Goal: Task Accomplishment & Management: Manage account settings

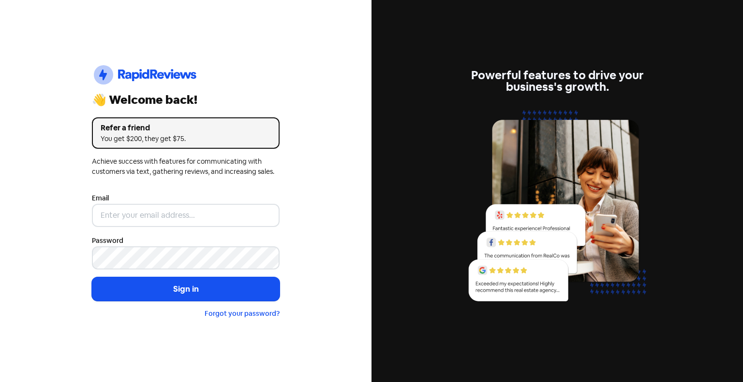
click at [0, 382] on nordpass-portal at bounding box center [0, 382] width 0 height 0
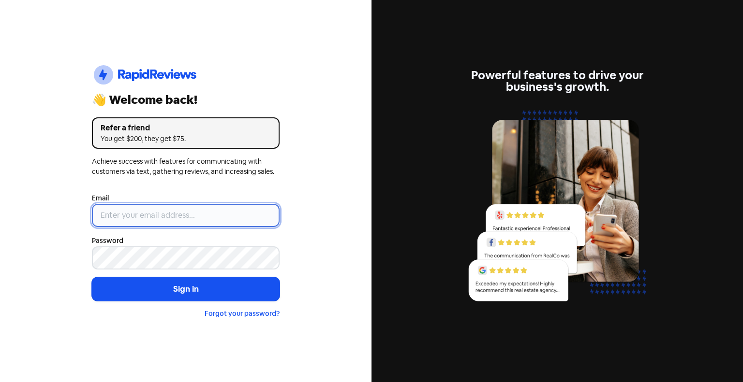
type input "[EMAIL_ADDRESS][DOMAIN_NAME]"
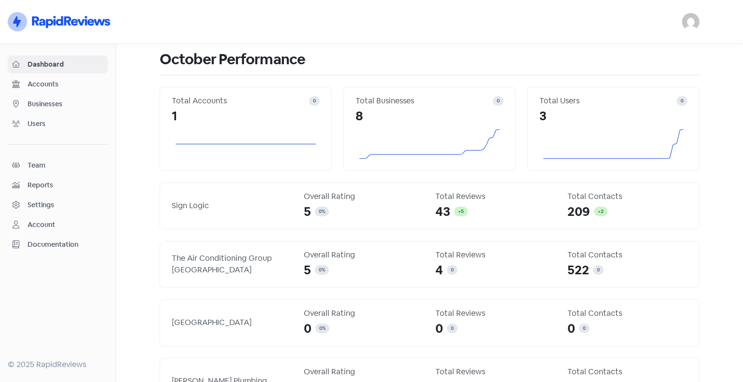
click at [53, 84] on span "Accounts" at bounding box center [66, 84] width 76 height 10
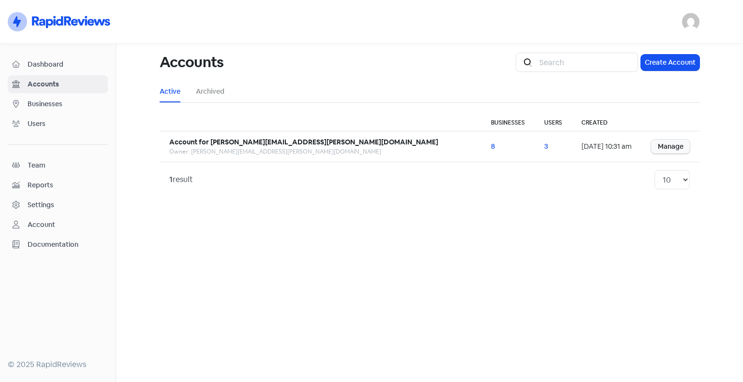
click at [77, 107] on span "Businesses" at bounding box center [66, 104] width 76 height 10
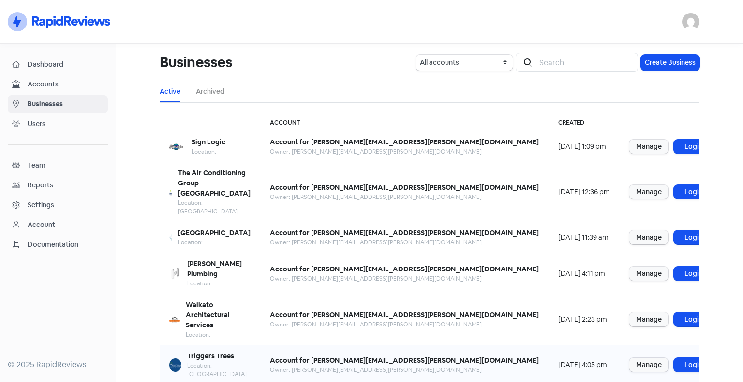
click at [222, 352] on b "Triggers Trees" at bounding box center [210, 356] width 47 height 9
click at [673, 358] on link "Login" at bounding box center [692, 365] width 39 height 14
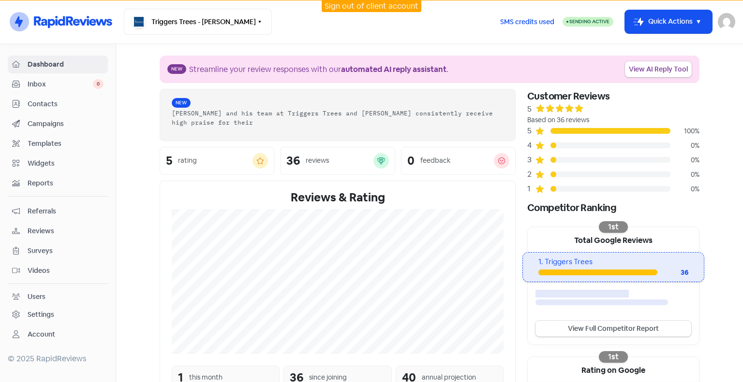
click at [48, 312] on div "Settings" at bounding box center [41, 315] width 27 height 10
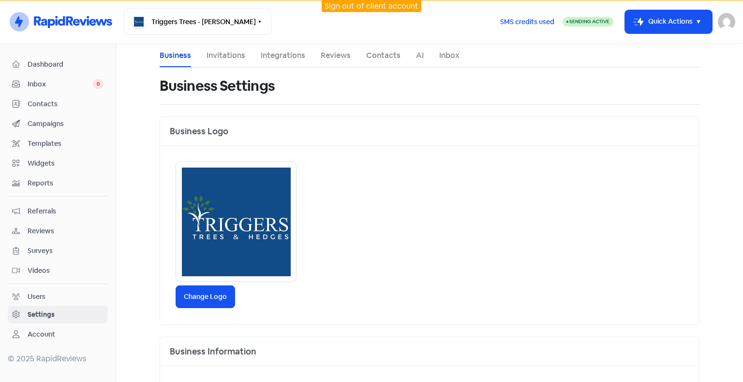
click at [215, 58] on link "Invitations" at bounding box center [225, 56] width 39 height 12
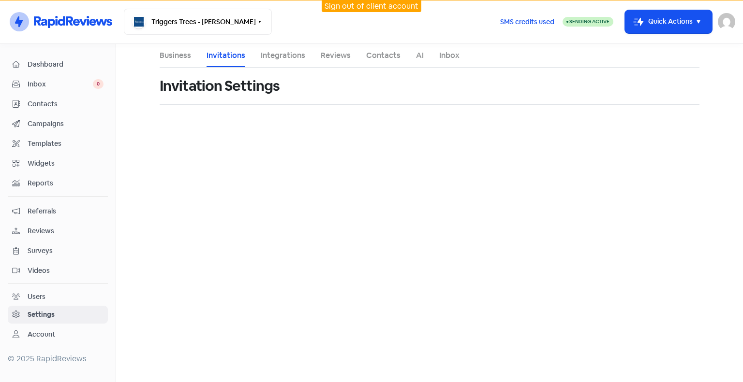
select select "Pacific/[GEOGRAPHIC_DATA]"
select select "09:00:00"
select select "17:30:00"
select select "09:00:00"
select select "17:30:00"
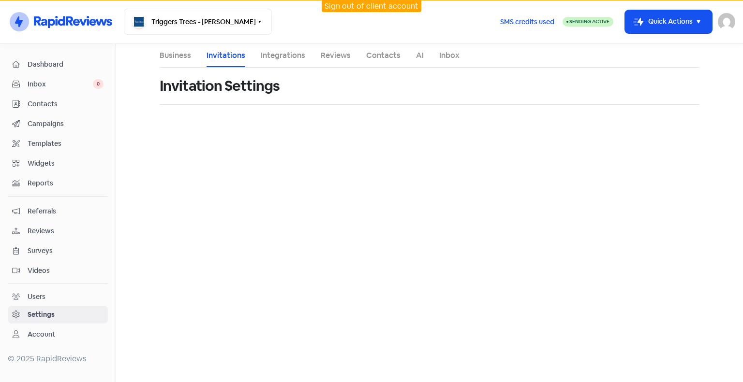
select select "09:00:00"
select select "17:30:00"
select select "09:00:00"
select select "17:30:00"
select select "09:00:00"
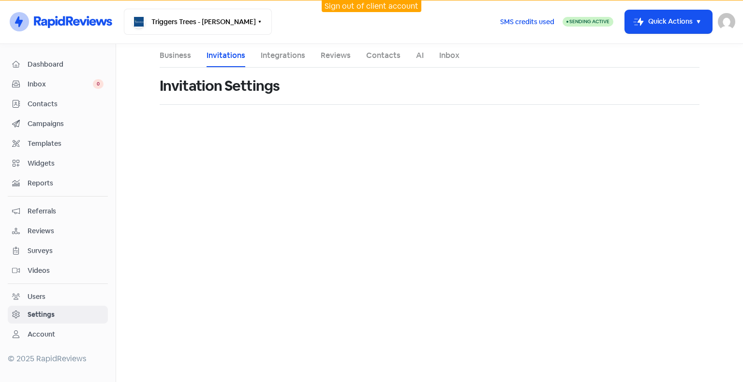
select select "17:30:00"
select select "NZ"
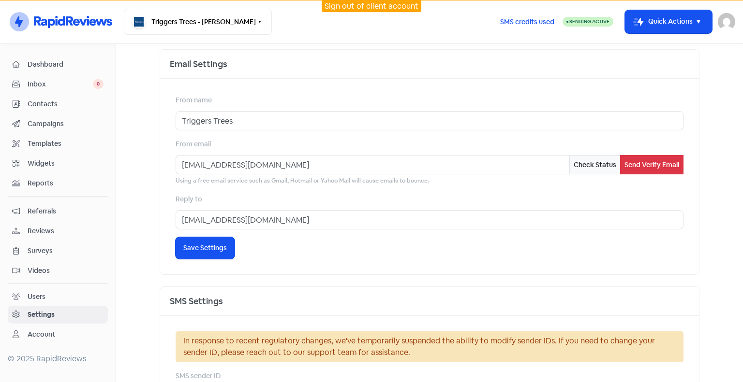
scroll to position [483, 0]
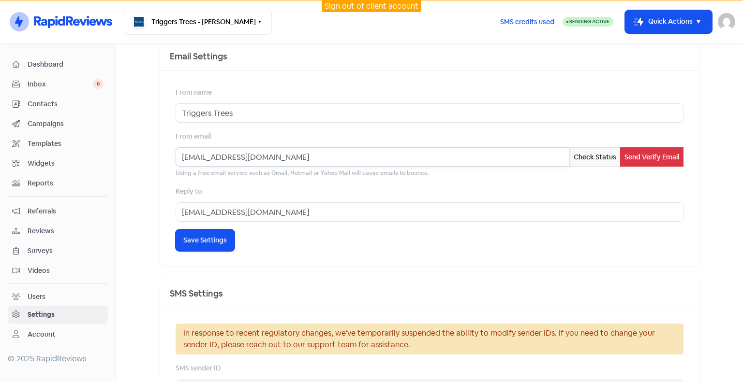
drag, startPoint x: 191, startPoint y: 156, endPoint x: 168, endPoint y: 156, distance: 22.7
click at [168, 156] on div "From name Triggers Trees From email [EMAIL_ADDRESS][DOMAIN_NAME] Check Status S…" at bounding box center [429, 169] width 539 height 196
type input "[EMAIL_ADDRESS][DOMAIN_NAME]"
drag, startPoint x: 188, startPoint y: 214, endPoint x: 168, endPoint y: 214, distance: 19.8
click at [168, 214] on div "From name Triggers Trees From email [EMAIL_ADDRESS][DOMAIN_NAME] Check Status S…" at bounding box center [429, 169] width 539 height 196
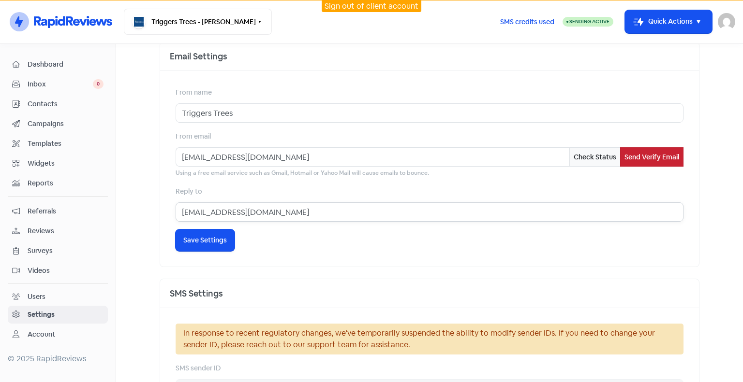
type input "[EMAIL_ADDRESS][DOMAIN_NAME]"
click at [635, 155] on button "Send Verify Email" at bounding box center [651, 156] width 63 height 19
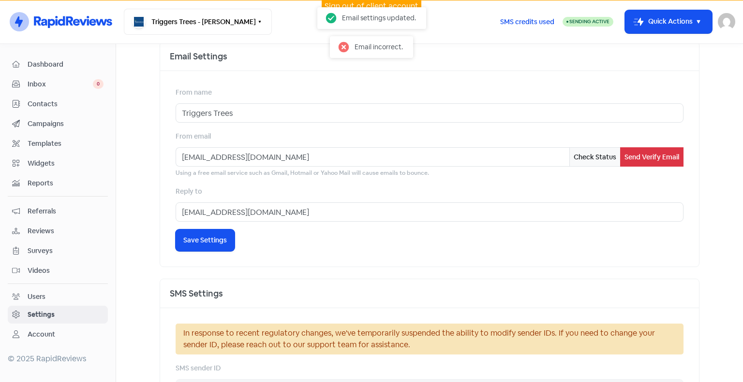
drag, startPoint x: 316, startPoint y: 200, endPoint x: 291, endPoint y: 216, distance: 30.2
click at [315, 202] on div "Reply to [EMAIL_ADDRESS][DOMAIN_NAME]" at bounding box center [430, 204] width 508 height 36
click at [191, 243] on span "Save Settings" at bounding box center [205, 240] width 44 height 10
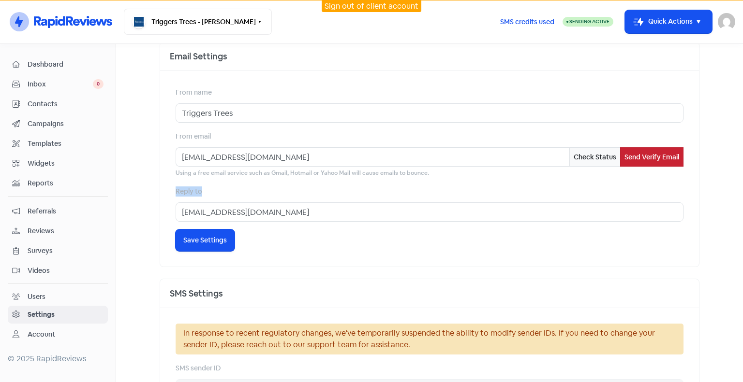
click at [650, 155] on button "Send Verify Email" at bounding box center [651, 156] width 63 height 19
drag, startPoint x: 279, startPoint y: 153, endPoint x: 115, endPoint y: 158, distance: 164.0
click at [109, 157] on div "Dashboard Inbox 0 Contacts Campaigns Templates Widgets Reports Referrals Review…" at bounding box center [371, 213] width 743 height 338
drag, startPoint x: 191, startPoint y: 218, endPoint x: 72, endPoint y: 198, distance: 121.5
click at [68, 197] on div "Dashboard Inbox 0 Contacts Campaigns Templates Widgets Reports Referrals Review…" at bounding box center [371, 213] width 743 height 338
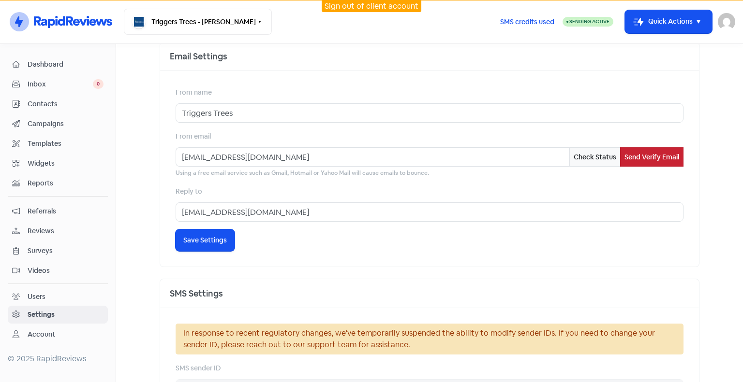
drag, startPoint x: 657, startPoint y: 161, endPoint x: 651, endPoint y: 199, distance: 38.7
click at [657, 162] on button "Send Verify Email" at bounding box center [651, 156] width 63 height 19
click at [201, 238] on span "Save Settings" at bounding box center [205, 240] width 44 height 10
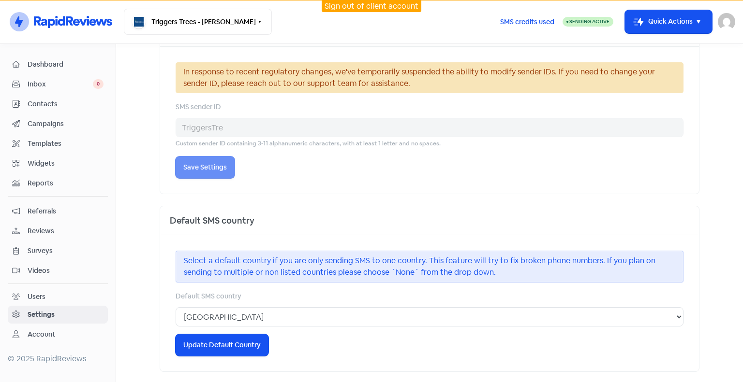
scroll to position [600, 0]
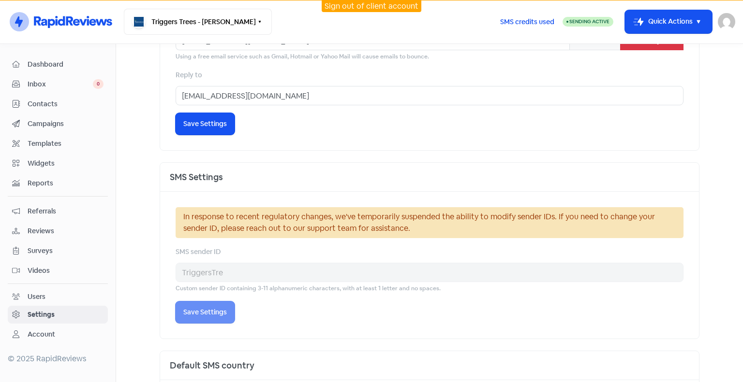
click at [320, 130] on div "From name Triggers Trees From email [EMAIL_ADDRESS][DOMAIN_NAME] Check Status S…" at bounding box center [429, 53] width 539 height 196
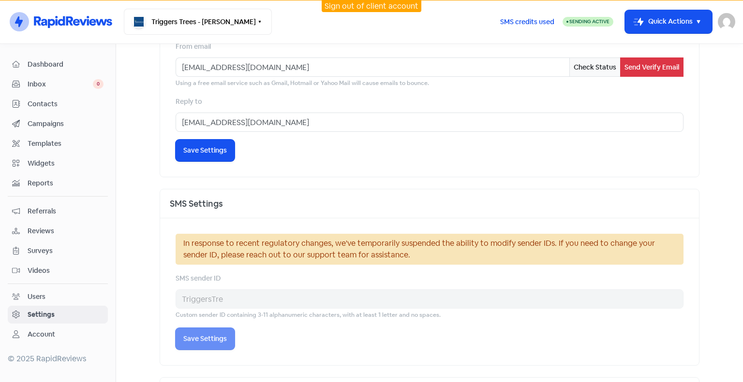
scroll to position [552, 0]
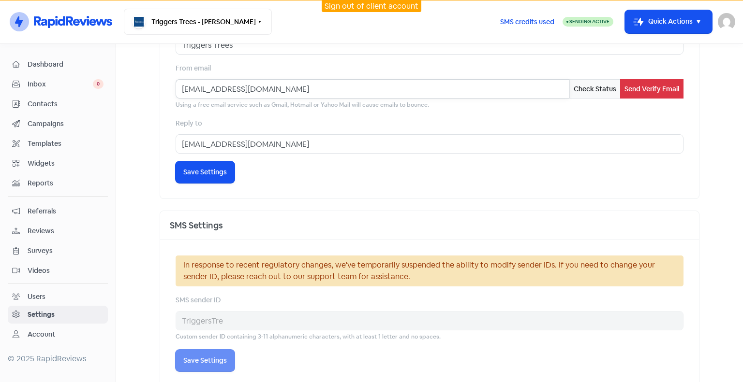
drag, startPoint x: 201, startPoint y: 87, endPoint x: 168, endPoint y: 87, distance: 32.9
click at [168, 87] on div "From name Triggers Trees From email [EMAIL_ADDRESS][DOMAIN_NAME] Check Status S…" at bounding box center [429, 101] width 539 height 196
type input "[EMAIL_ADDRESS][DOMAIN_NAME]"
drag, startPoint x: 166, startPoint y: 143, endPoint x: 139, endPoint y: 142, distance: 27.6
click at [138, 143] on main "Business Invitations Integrations Reviews Contacts AI Inbox Invitation Settings…" at bounding box center [429, 213] width 627 height 338
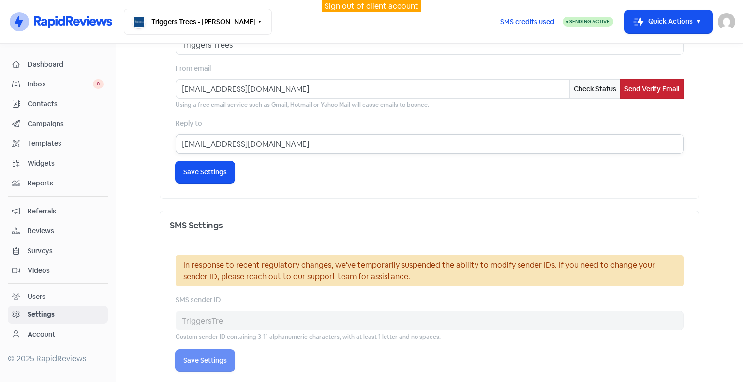
type input "[EMAIL_ADDRESS][DOMAIN_NAME]"
click at [652, 91] on button "Send Verify Email" at bounding box center [651, 88] width 63 height 19
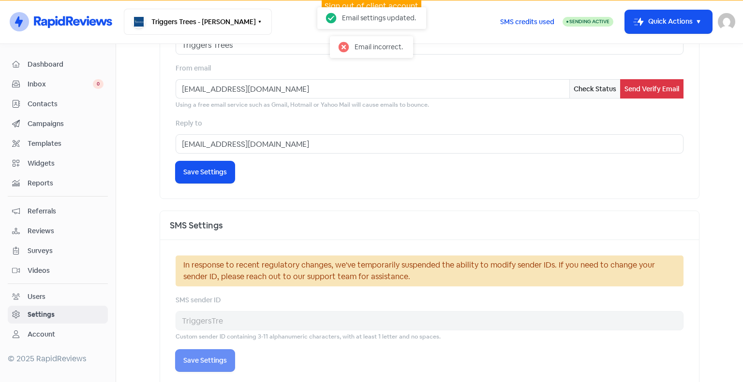
click at [348, 43] on icon at bounding box center [343, 47] width 12 height 12
drag, startPoint x: 193, startPoint y: 92, endPoint x: 166, endPoint y: 92, distance: 27.1
click at [166, 92] on div "From name Triggers Trees From email [EMAIL_ADDRESS][DOMAIN_NAME] Check Status S…" at bounding box center [429, 101] width 539 height 196
type input "[EMAIL_ADDRESS][DOMAIN_NAME]"
drag, startPoint x: 189, startPoint y: 143, endPoint x: 158, endPoint y: 144, distance: 30.5
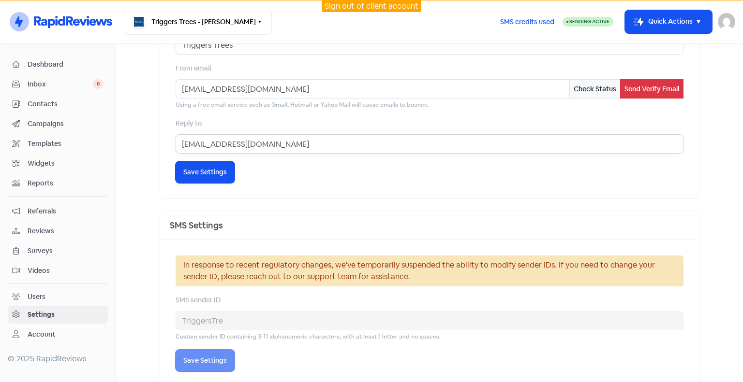
click at [160, 144] on div "From name Triggers Trees From email [EMAIL_ADDRESS][DOMAIN_NAME] Check Status S…" at bounding box center [429, 101] width 539 height 196
type input "[EMAIL_ADDRESS][DOMAIN_NAME]"
click at [188, 164] on button "Icon For Loading Save Settings" at bounding box center [205, 172] width 59 height 22
click at [647, 90] on button "Send Verify Email" at bounding box center [651, 88] width 63 height 19
click at [329, 169] on div "From name Triggers Trees From email [EMAIL_ADDRESS][DOMAIN_NAME] Check Status S…" at bounding box center [429, 101] width 539 height 196
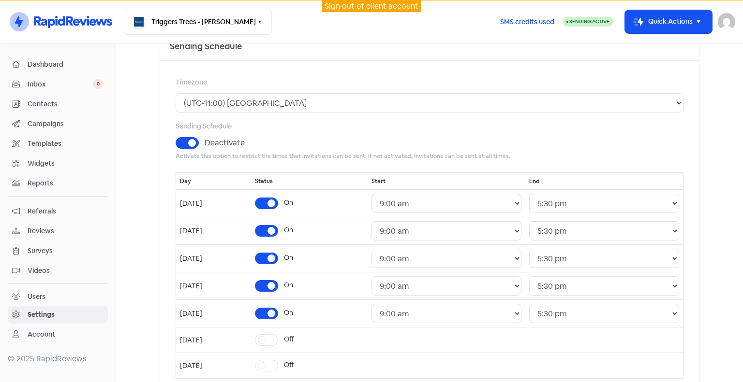
scroll to position [0, 0]
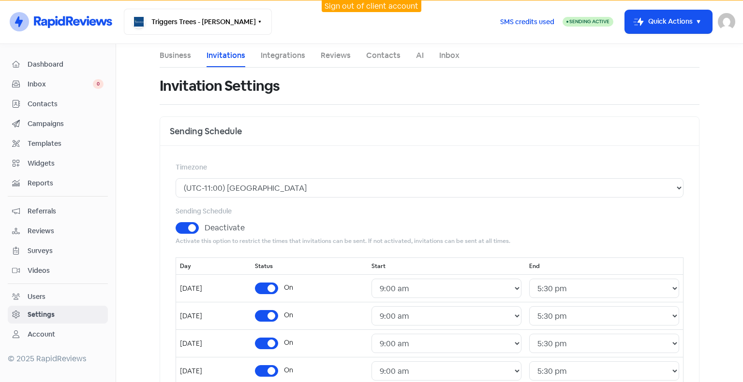
drag, startPoint x: 65, startPoint y: 119, endPoint x: 117, endPoint y: 193, distance: 90.5
click at [65, 119] on span "Campaigns" at bounding box center [66, 124] width 76 height 10
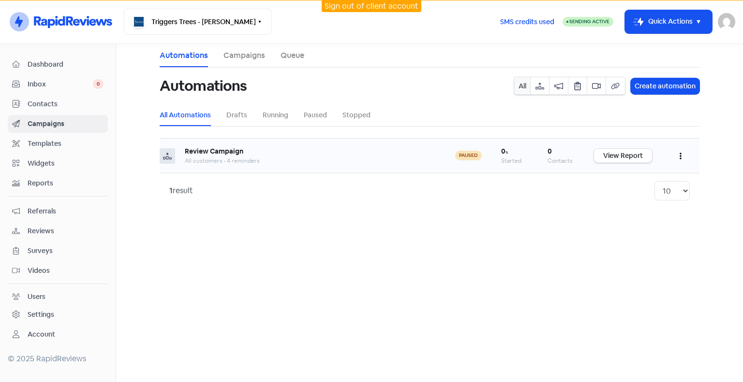
click at [682, 157] on button "button" at bounding box center [680, 156] width 18 height 23
drag, startPoint x: 348, startPoint y: 264, endPoint x: 341, endPoint y: 255, distance: 11.1
click at [347, 262] on main "Automations Campaigns Queue Automations All Create automation All Automations D…" at bounding box center [429, 213] width 627 height 338
click at [41, 106] on span "Contacts" at bounding box center [66, 104] width 76 height 10
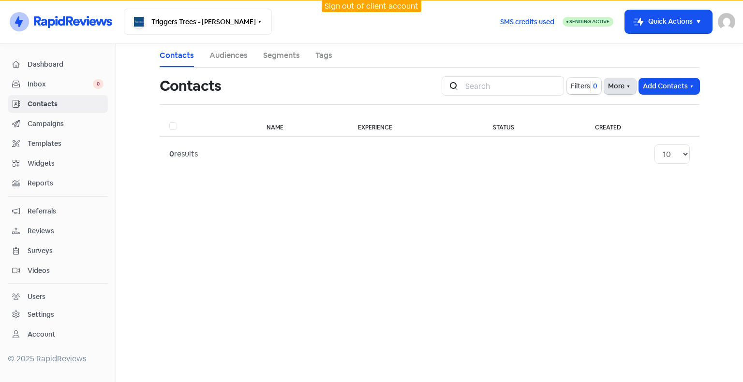
click at [620, 85] on button "More" at bounding box center [620, 86] width 32 height 16
click at [661, 108] on div "Contacts Icon For Search Filters 0 More External Contact Forms Import History A…" at bounding box center [430, 120] width 540 height 104
click at [670, 91] on button "Add Contacts" at bounding box center [669, 86] width 60 height 16
click at [613, 129] on button "Import contact (basic)" at bounding box center [642, 126] width 113 height 19
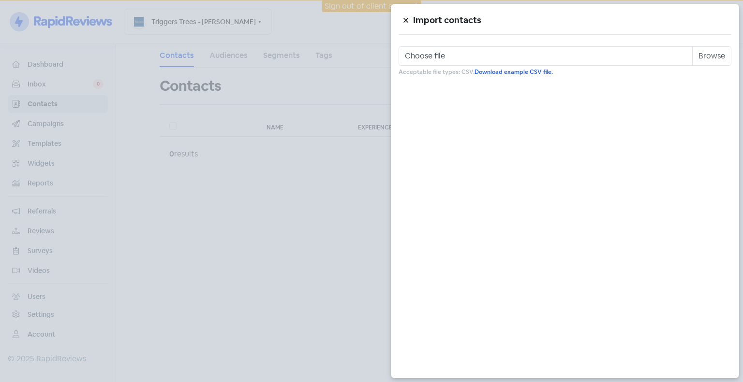
click at [405, 22] on icon at bounding box center [406, 20] width 6 height 6
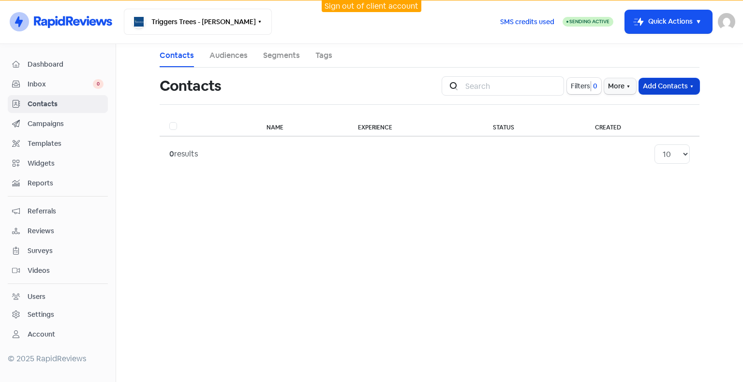
click at [667, 90] on button "Add Contacts" at bounding box center [669, 86] width 60 height 16
click at [639, 152] on button "Import contacts (advanced)" at bounding box center [642, 145] width 113 height 19
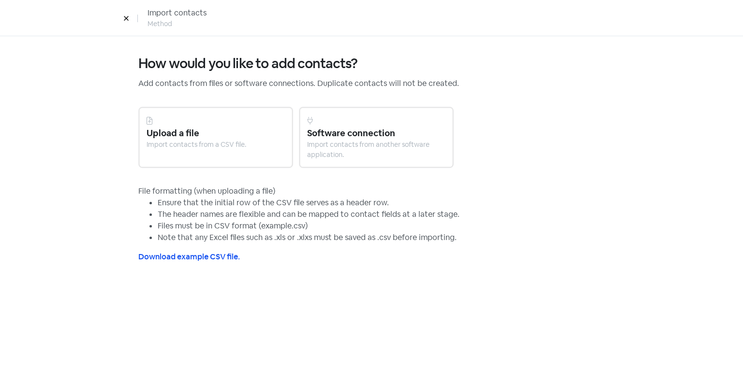
click at [179, 146] on div "Import contacts from a CSV file." at bounding box center [215, 145] width 138 height 10
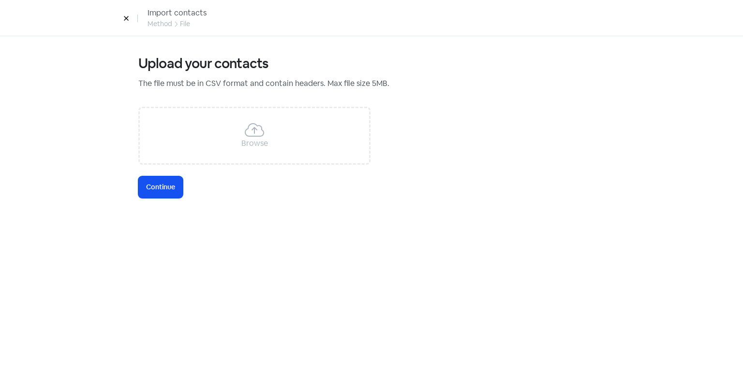
click at [243, 141] on div "Browse" at bounding box center [254, 144] width 27 height 12
click at [145, 187] on button "Icon For Loading Continue" at bounding box center [160, 187] width 44 height 22
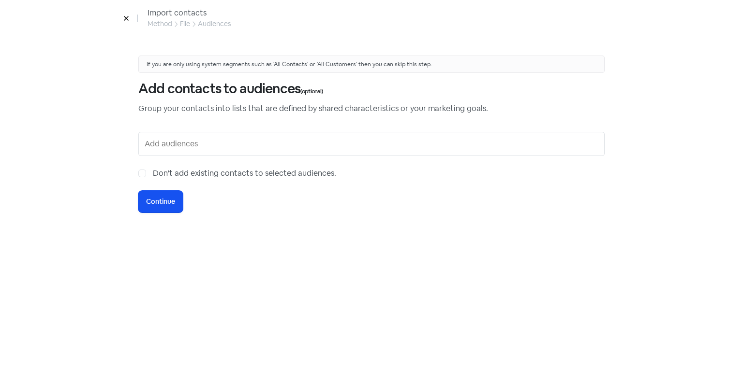
click at [285, 146] on input "text" at bounding box center [372, 143] width 455 height 15
type input "1st Upload"
click at [153, 176] on label "Don't add existing contacts to selected audiences." at bounding box center [244, 174] width 183 height 12
click at [153, 174] on input "Don't add existing contacts to selected audiences." at bounding box center [156, 171] width 6 height 6
checkbox input "true"
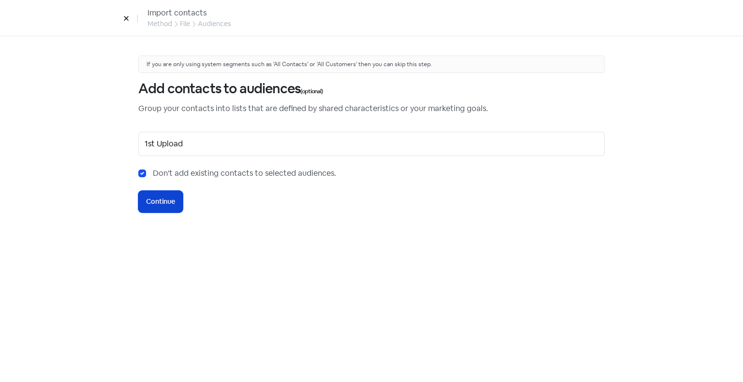
click at [157, 200] on span "Continue" at bounding box center [160, 202] width 29 height 10
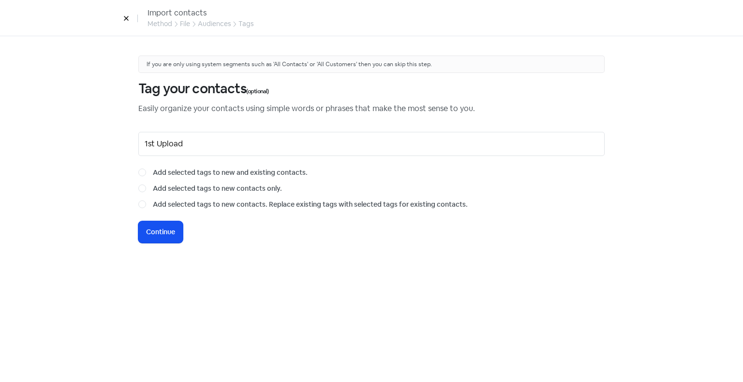
click at [153, 171] on label "Add selected tags to new and existing contacts." at bounding box center [230, 173] width 155 height 10
click at [153, 171] on input "Add selected tags to new and existing contacts." at bounding box center [156, 171] width 6 height 6
radio input "true"
click at [223, 237] on div "If you are only using system segments such as 'All Contacts' or 'All Customers'…" at bounding box center [371, 150] width 466 height 188
click at [175, 232] on span "Continue" at bounding box center [160, 232] width 29 height 10
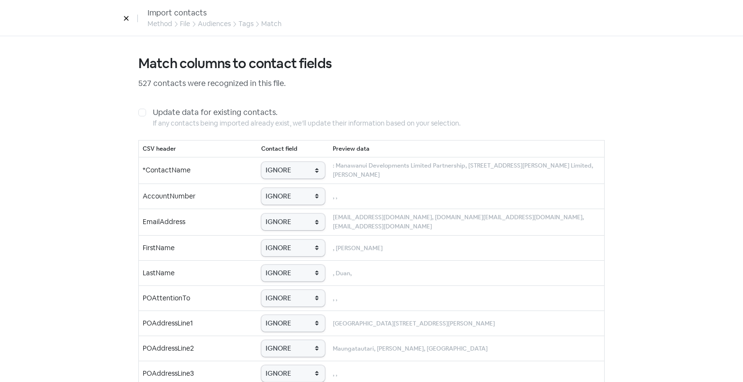
scroll to position [48, 0]
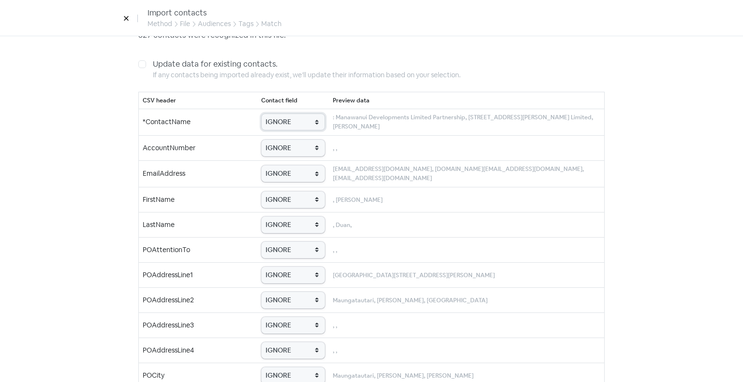
click at [290, 114] on select "IGNORE First name Last name Mobile number Email address Contact status" at bounding box center [293, 122] width 64 height 17
select select "first_name"
click at [261, 114] on select "IGNORE First name Last name Mobile number Email address Contact status" at bounding box center [293, 122] width 64 height 17
click at [295, 117] on select "IGNORE First name Last name Mobile number Email address Contact status" at bounding box center [293, 122] width 64 height 17
select select
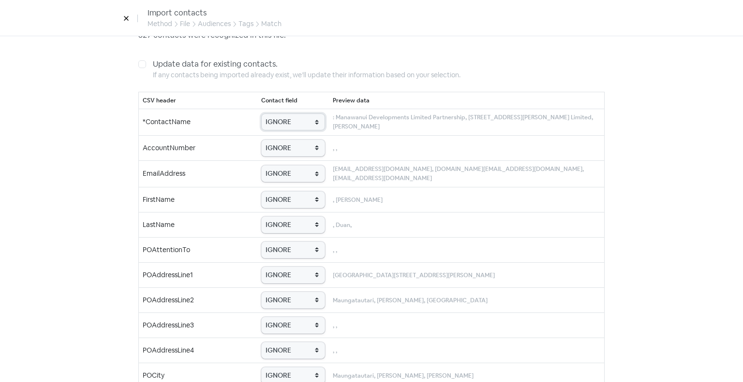
click at [261, 114] on select "IGNORE First name Last name Mobile number Email address Contact status" at bounding box center [293, 122] width 64 height 17
click at [287, 169] on select "IGNORE First name Last name Mobile number Email address Contact status" at bounding box center [293, 173] width 64 height 17
select select "status"
click at [261, 165] on select "IGNORE First name Last name Mobile number Email address Contact status" at bounding box center [293, 173] width 64 height 17
click at [302, 199] on select "IGNORE First name Last name Mobile number Email address Contact status" at bounding box center [293, 199] width 64 height 17
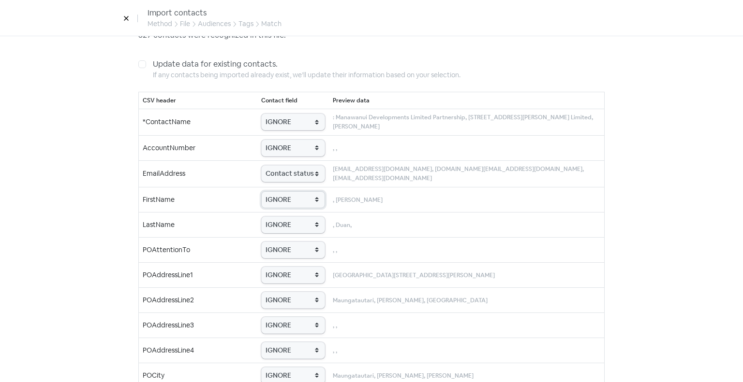
select select "first_name"
click at [261, 191] on select "IGNORE First name Last name Mobile number Email address Contact status" at bounding box center [293, 199] width 64 height 17
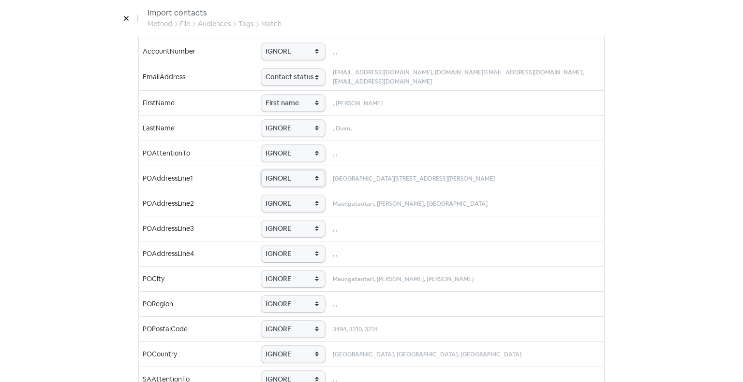
click at [275, 174] on select "IGNORE First name Last name Mobile number Email address Contact status" at bounding box center [293, 178] width 64 height 17
click at [396, 123] on td ", Duan," at bounding box center [467, 128] width 276 height 25
click at [309, 77] on select "IGNORE First name Last name Mobile number Email address Contact status" at bounding box center [293, 77] width 64 height 17
select select "email"
click at [261, 69] on select "IGNORE First name Last name Mobile number Email address Contact status" at bounding box center [293, 77] width 64 height 17
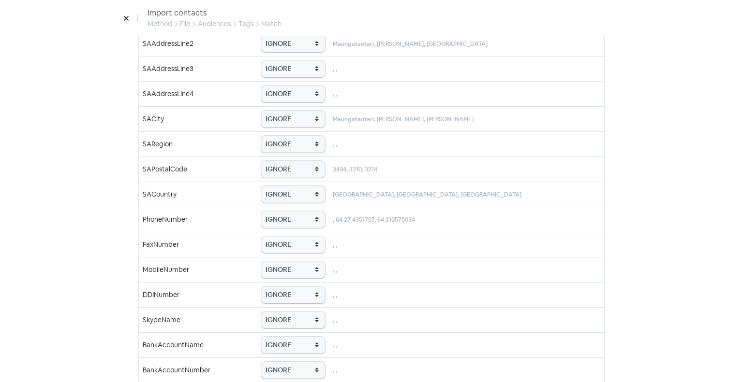
scroll to position [532, 0]
click at [290, 211] on select "IGNORE First name Last name Mobile number Email address Contact status" at bounding box center [293, 219] width 64 height 17
select select "phone"
click at [261, 211] on select "IGNORE First name Last name Mobile number Email address Contact status" at bounding box center [293, 219] width 64 height 17
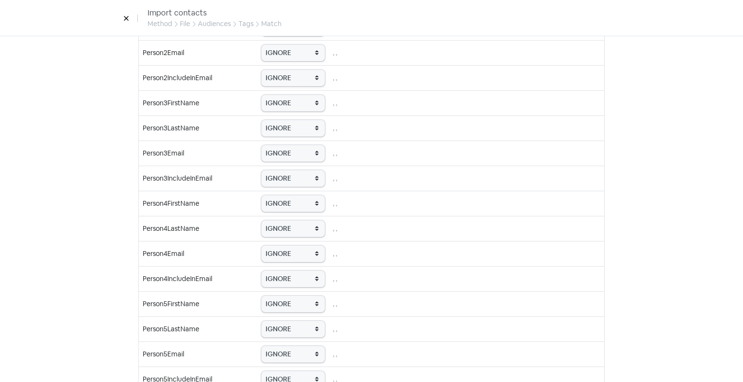
scroll to position [1716, 0]
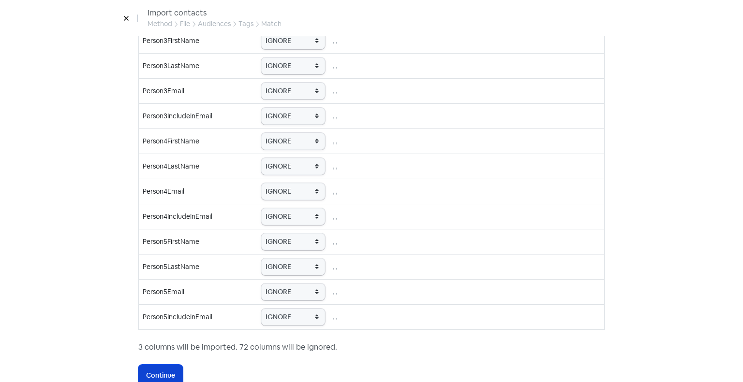
click at [172, 371] on span "Continue" at bounding box center [160, 376] width 29 height 10
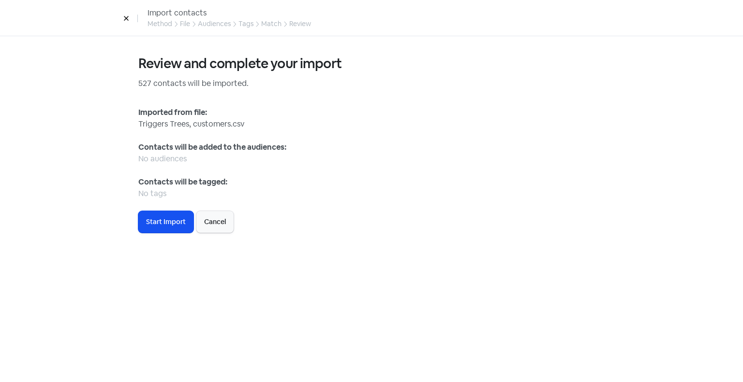
scroll to position [0, 0]
click at [327, 158] on div "No audiences" at bounding box center [371, 159] width 466 height 12
click at [148, 225] on span "Start Import" at bounding box center [166, 222] width 40 height 10
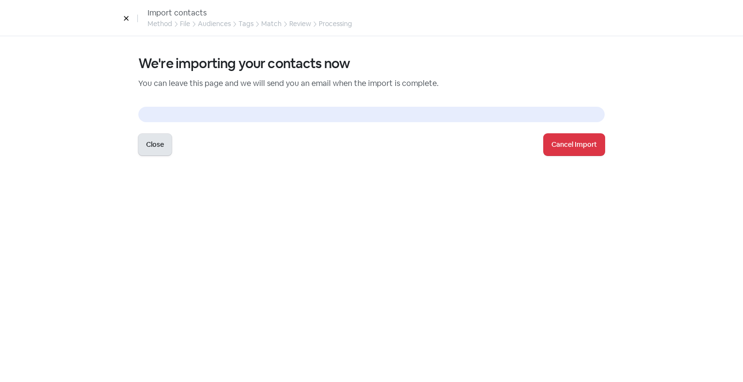
click at [161, 145] on button "Close" at bounding box center [154, 145] width 33 height 22
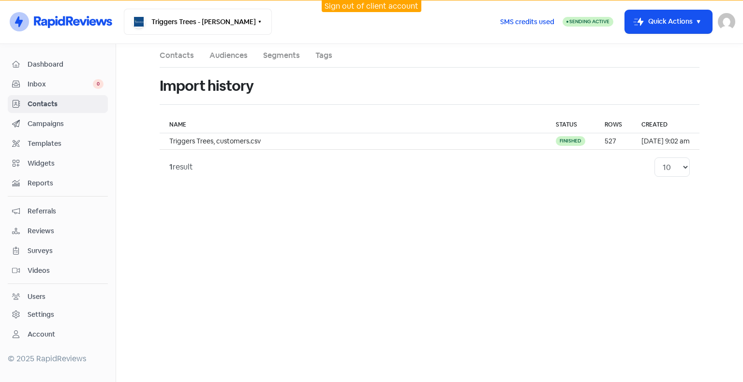
click at [54, 125] on span "Campaigns" at bounding box center [66, 124] width 76 height 10
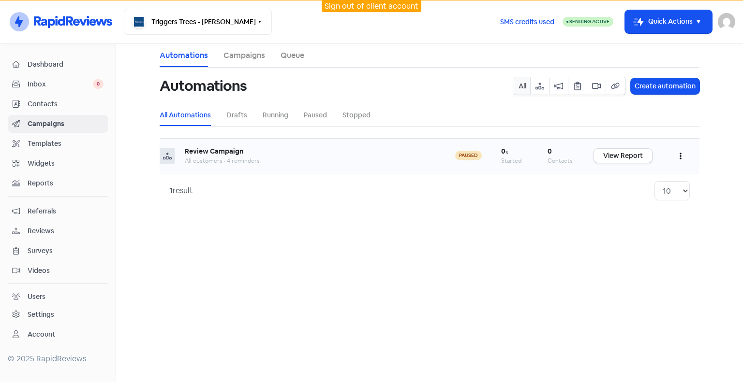
click at [682, 155] on button "button" at bounding box center [680, 156] width 18 height 23
click at [624, 184] on button "Edit" at bounding box center [651, 180] width 76 height 19
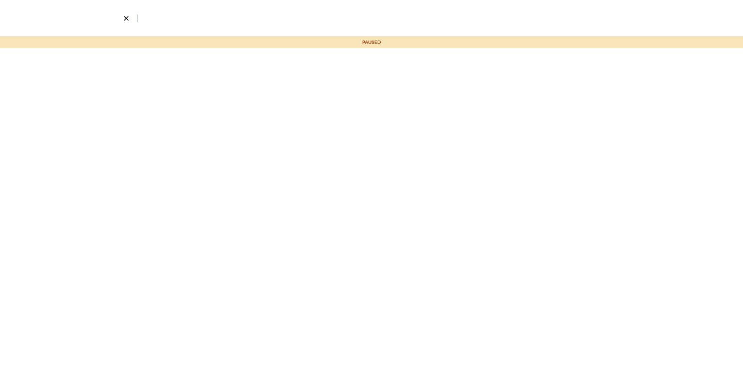
select select "3548"
select select "14"
select select "20"
select select "30"
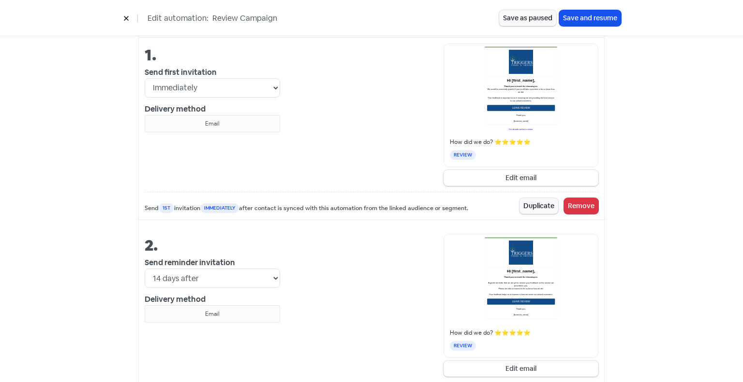
scroll to position [435, 0]
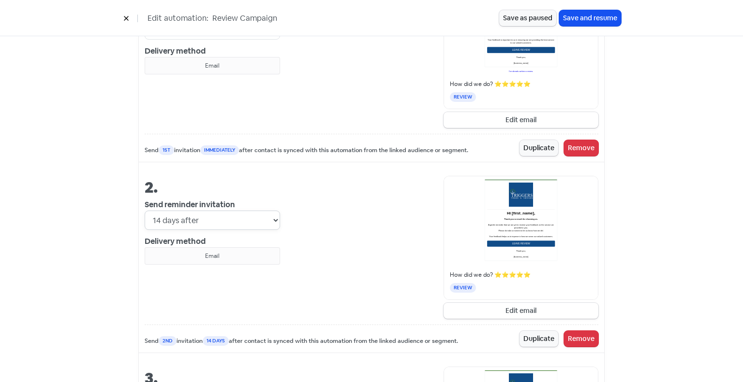
click at [175, 224] on select "Immediately 1 day after 2 days after 3 days after 4 days after 5 days after 6 d…" at bounding box center [212, 220] width 135 height 19
select select "20"
click at [145, 211] on select "Immediately 1 day after 2 days after 3 days after 4 days after 5 days after 6 d…" at bounding box center [212, 220] width 135 height 19
click at [695, 235] on div "Your review automation Automations will send to a maximum of 15 contacts per da…" at bounding box center [371, 196] width 743 height 1167
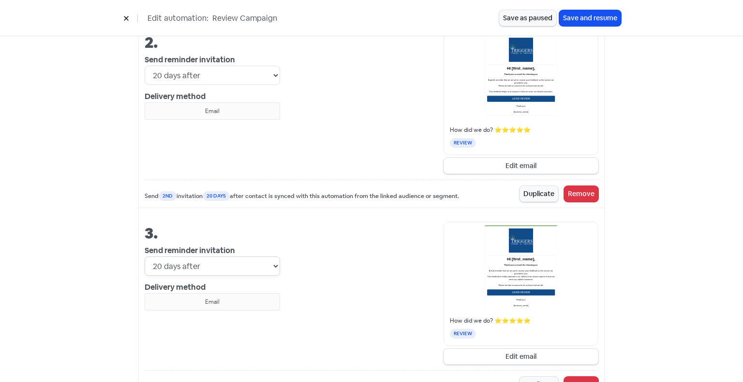
click at [197, 265] on select "Immediately 1 day after 2 days after 3 days after 4 days after 5 days after 6 d…" at bounding box center [212, 266] width 135 height 19
select select "30"
click at [145, 257] on select "Immediately 1 day after 2 days after 3 days after 4 days after 5 days after 6 d…" at bounding box center [212, 266] width 135 height 19
click at [364, 260] on div "How did we do? ⭐⭐⭐⭐⭐ REVIEW Edit email" at bounding box center [439, 293] width 318 height 143
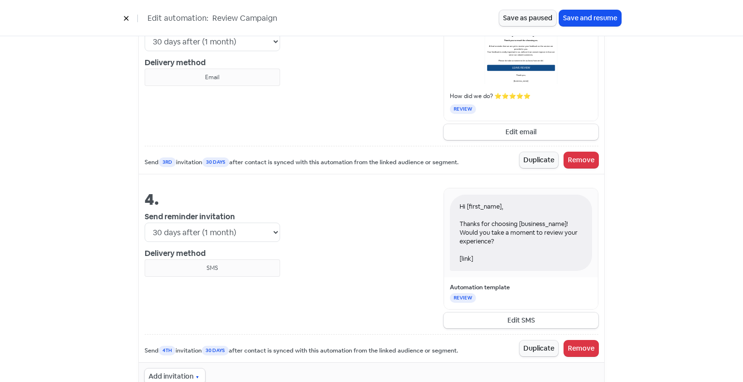
scroll to position [822, 0]
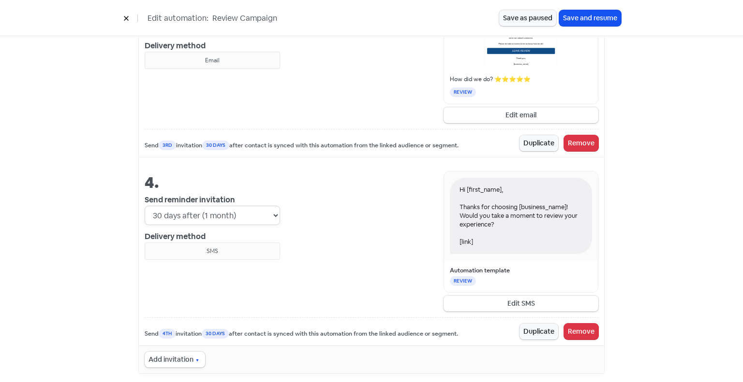
click at [244, 222] on select "Immediately 1 day after 2 days after 3 days after 4 days after 5 days after 6 d…" at bounding box center [212, 215] width 135 height 19
select select "45"
click at [145, 206] on select "Immediately 1 day after 2 days after 3 days after 4 days after 5 days after 6 d…" at bounding box center [212, 215] width 135 height 19
click at [340, 214] on div "Hi [first_name], Thanks for choosing [business_name]! Would you take a moment t…" at bounding box center [439, 241] width 318 height 141
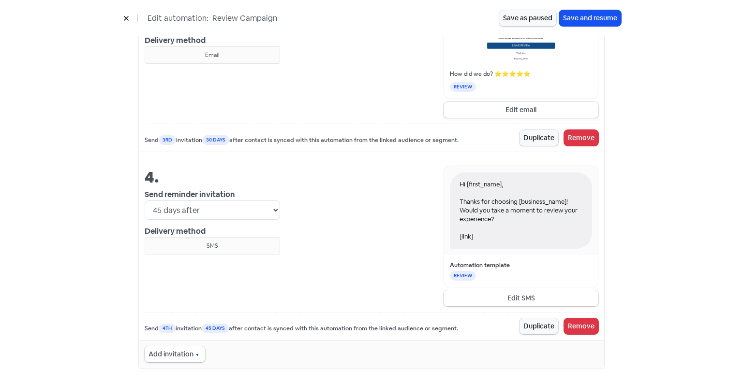
scroll to position [830, 0]
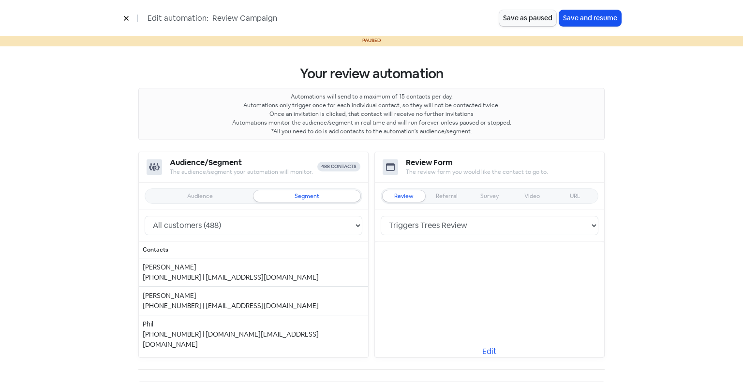
scroll to position [0, 0]
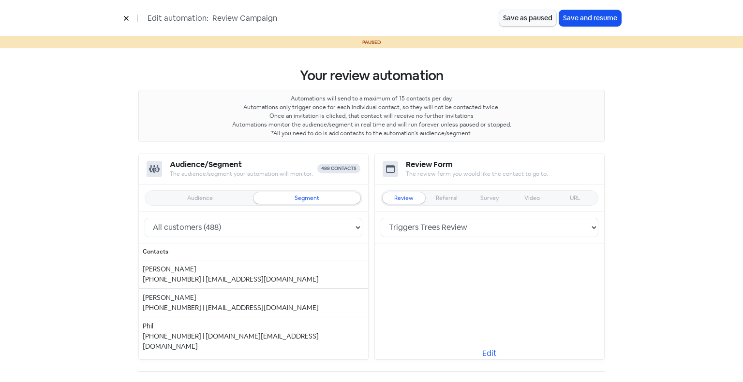
click at [124, 19] on icon at bounding box center [126, 18] width 6 height 6
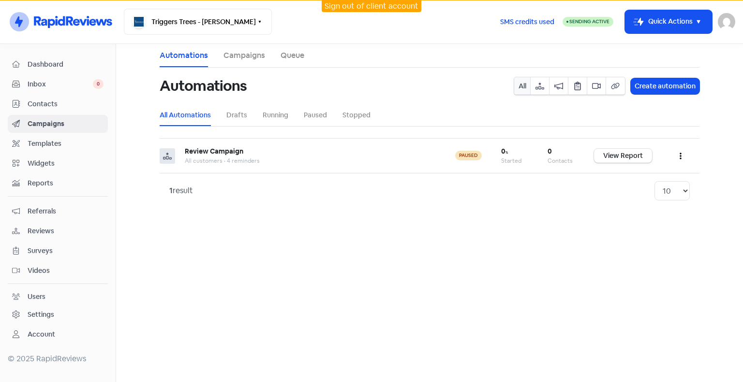
click at [72, 306] on link "Settings" at bounding box center [58, 315] width 100 height 18
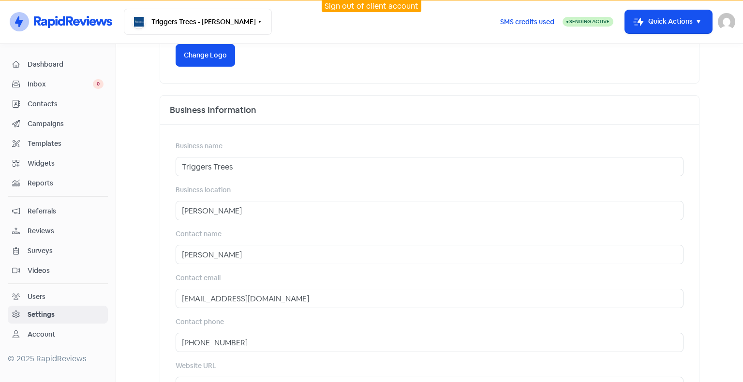
scroll to position [380, 0]
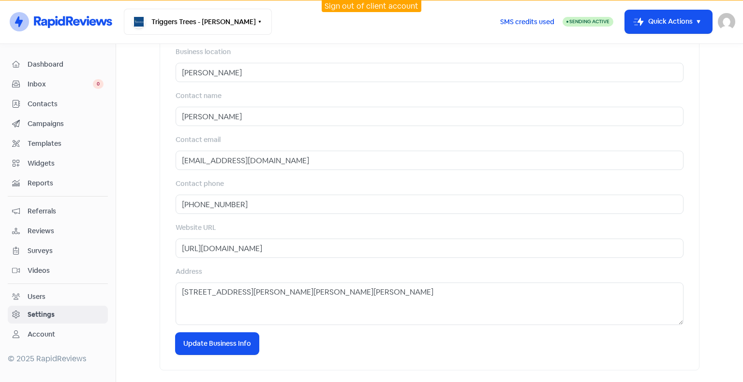
click at [54, 231] on span "Reviews" at bounding box center [66, 231] width 76 height 10
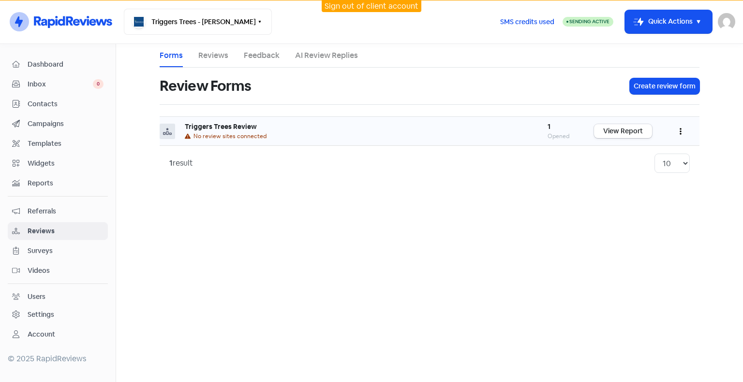
drag, startPoint x: 687, startPoint y: 135, endPoint x: 670, endPoint y: 142, distance: 18.9
click at [685, 135] on button "button" at bounding box center [680, 131] width 18 height 23
click at [630, 155] on link "Preview" at bounding box center [648, 155] width 81 height 19
click at [682, 128] on button "button" at bounding box center [680, 131] width 18 height 23
click at [632, 169] on link "Edit" at bounding box center [648, 174] width 81 height 19
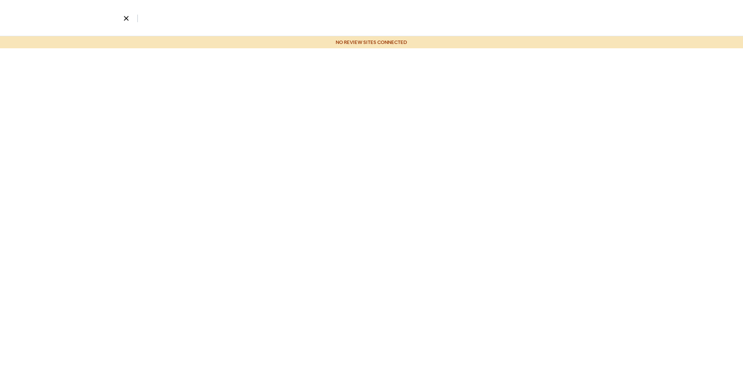
select select "4"
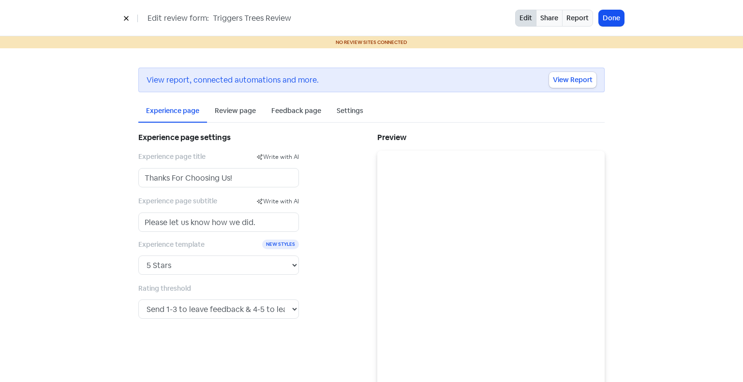
click at [120, 15] on button at bounding box center [126, 18] width 15 height 17
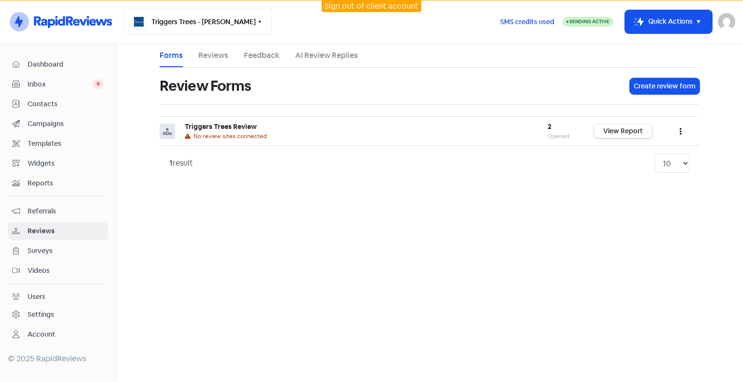
drag, startPoint x: 59, startPoint y: 305, endPoint x: 60, endPoint y: 315, distance: 9.7
click at [59, 306] on link "Settings" at bounding box center [58, 315] width 100 height 18
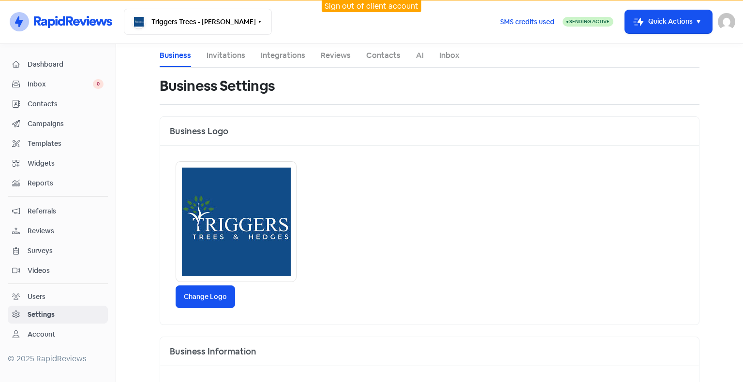
click at [290, 50] on link "Integrations" at bounding box center [283, 56] width 44 height 12
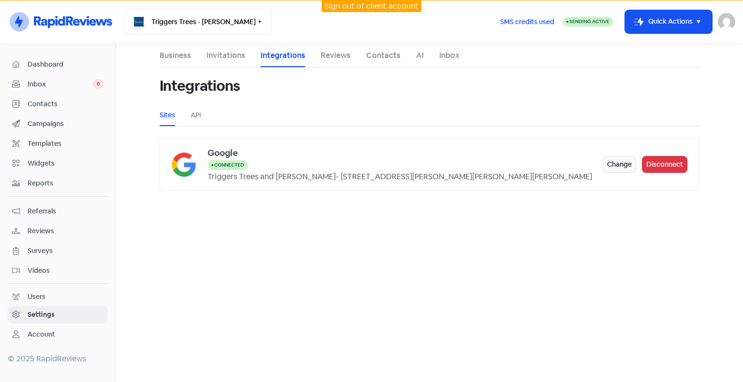
click at [32, 119] on span "Campaigns" at bounding box center [66, 124] width 76 height 10
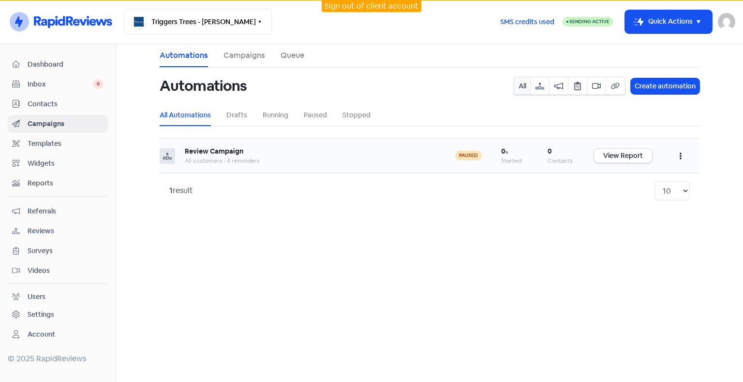
click at [679, 153] on icon "button" at bounding box center [680, 156] width 2 height 8
click at [646, 183] on button "Edit" at bounding box center [651, 180] width 76 height 19
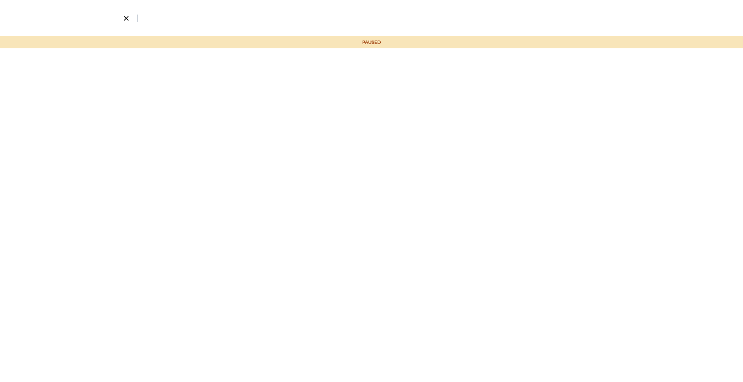
select select "3548"
select select "14"
select select "20"
select select "30"
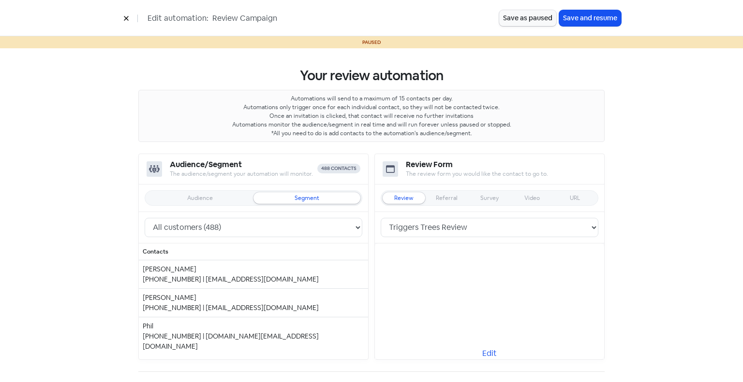
click at [128, 23] on button at bounding box center [126, 18] width 15 height 17
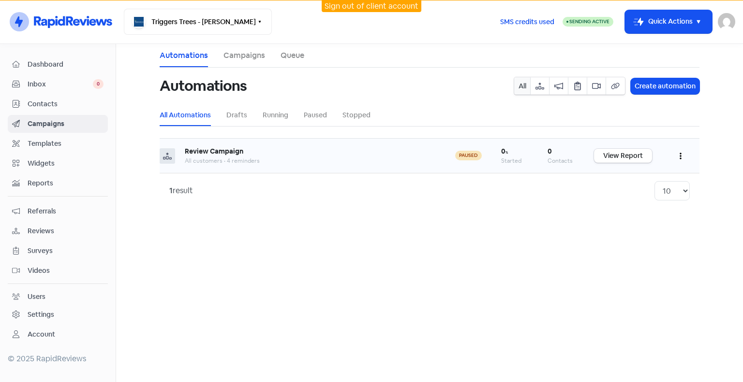
drag, startPoint x: 673, startPoint y: 160, endPoint x: 680, endPoint y: 158, distance: 7.6
click at [680, 158] on button "button" at bounding box center [680, 156] width 18 height 23
click at [635, 196] on button "Resume" at bounding box center [651, 199] width 76 height 19
click at [679, 156] on icon "button" at bounding box center [680, 156] width 2 height 7
click at [630, 201] on button "Pause" at bounding box center [651, 199] width 76 height 19
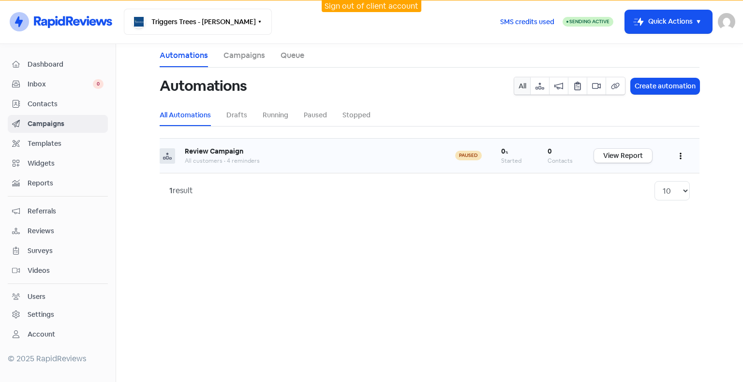
click at [54, 320] on link "Settings" at bounding box center [58, 315] width 100 height 18
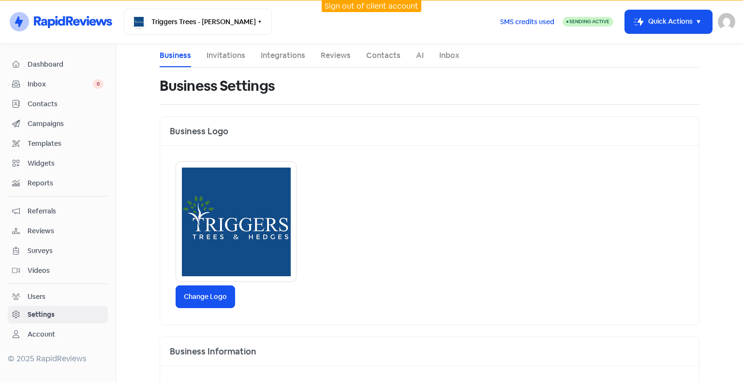
click at [237, 56] on link "Invitations" at bounding box center [225, 56] width 39 height 12
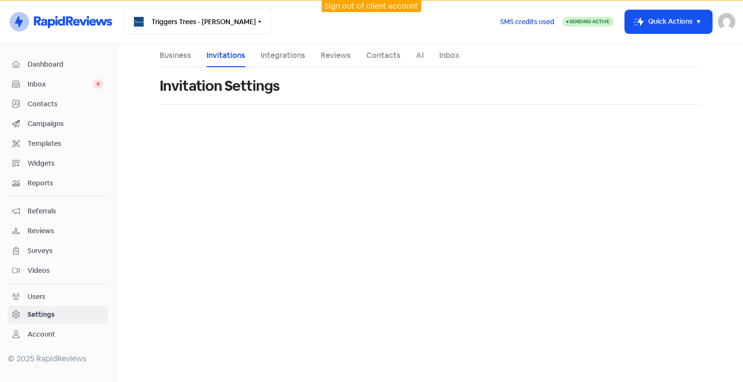
select select "Pacific/[GEOGRAPHIC_DATA]"
select select "09:00:00"
select select "17:30:00"
select select "09:00:00"
select select "17:30:00"
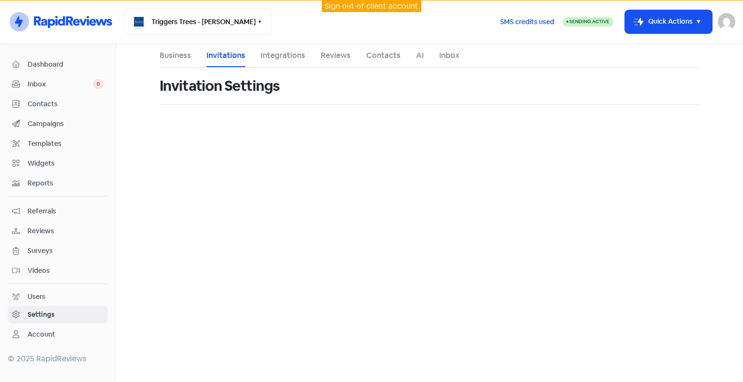
select select "09:00:00"
select select "17:30:00"
select select "09:00:00"
select select "17:30:00"
select select "09:00:00"
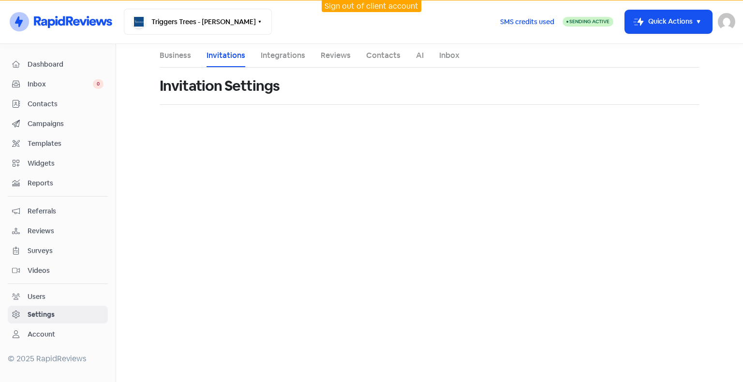
select select "17:30:00"
select select "NZ"
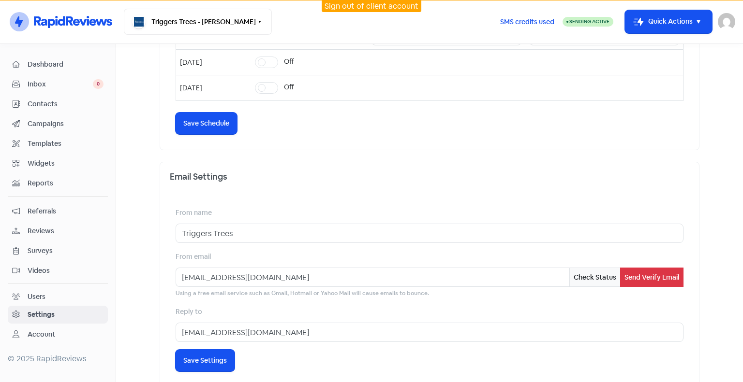
scroll to position [310, 0]
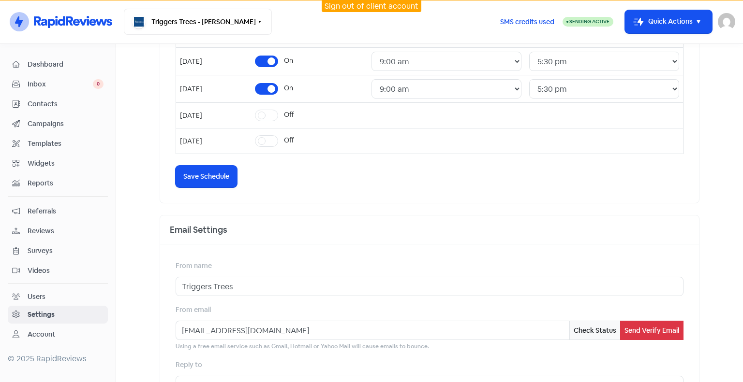
click at [563, 236] on div "Email Settings" at bounding box center [429, 230] width 539 height 29
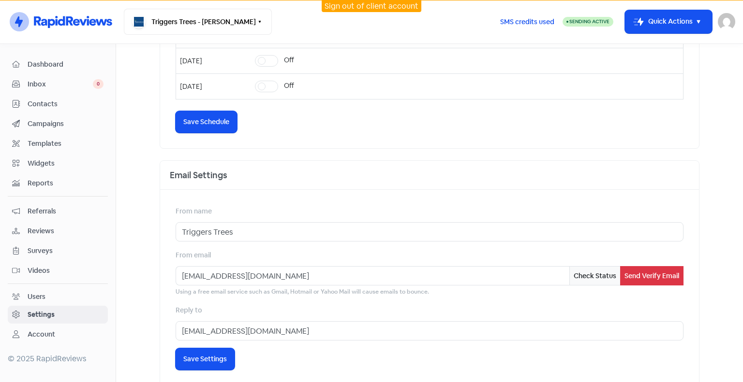
scroll to position [407, 0]
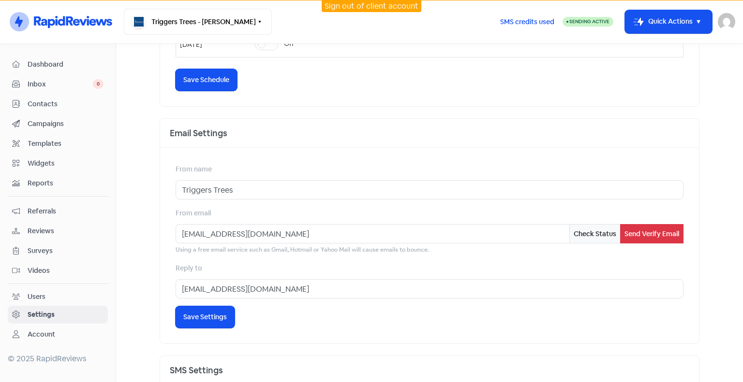
click at [586, 263] on div "Reply to [EMAIL_ADDRESS][DOMAIN_NAME]" at bounding box center [430, 281] width 508 height 36
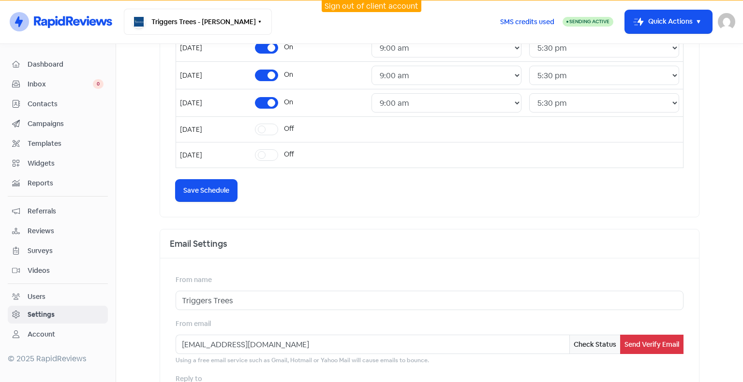
scroll to position [262, 0]
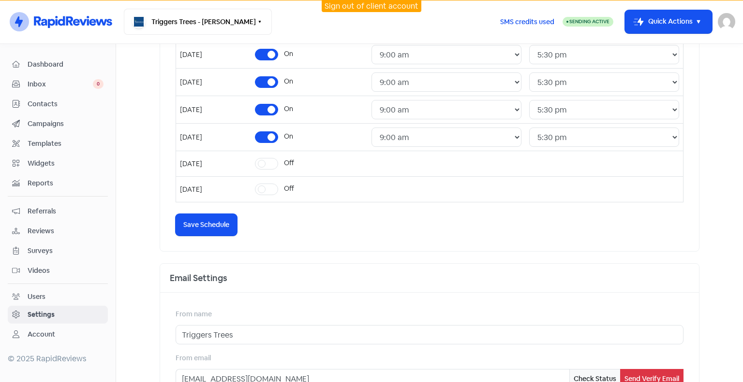
click at [596, 21] on span "Sending Active" at bounding box center [589, 21] width 40 height 6
click at [49, 126] on span "Campaigns" at bounding box center [66, 124] width 76 height 10
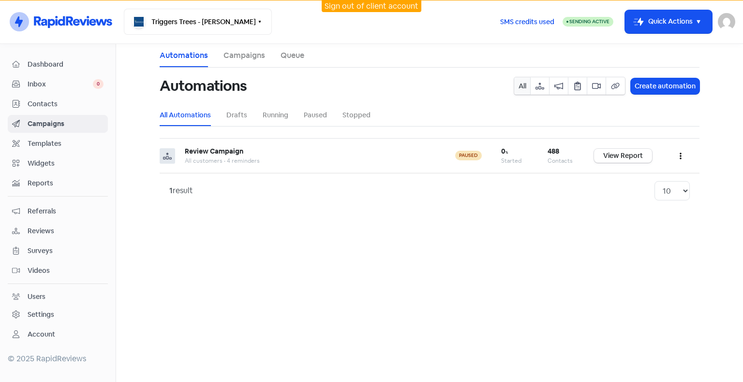
click at [246, 60] on link "Campaigns" at bounding box center [244, 56] width 42 height 12
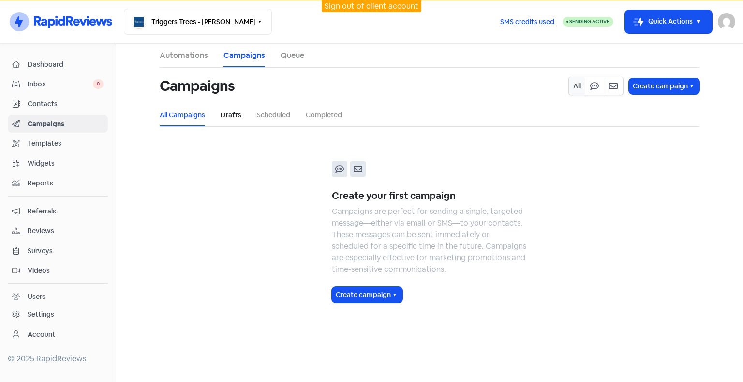
click at [229, 116] on link "Drafts" at bounding box center [230, 115] width 21 height 10
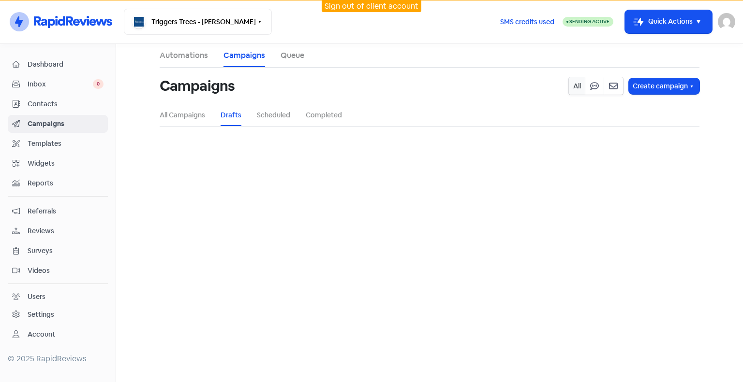
click at [296, 54] on link "Queue" at bounding box center [292, 56] width 24 height 12
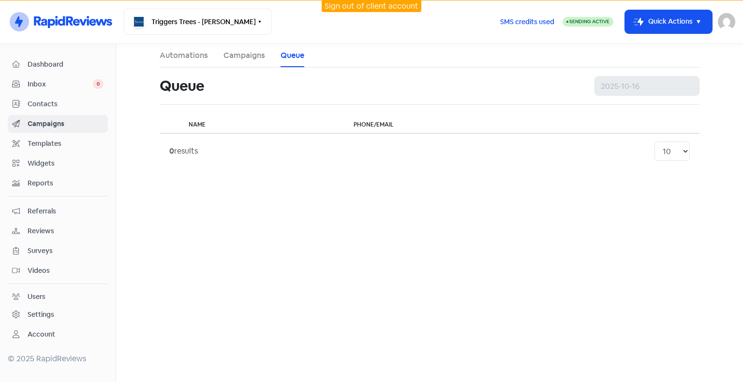
click at [243, 58] on link "Campaigns" at bounding box center [244, 56] width 42 height 12
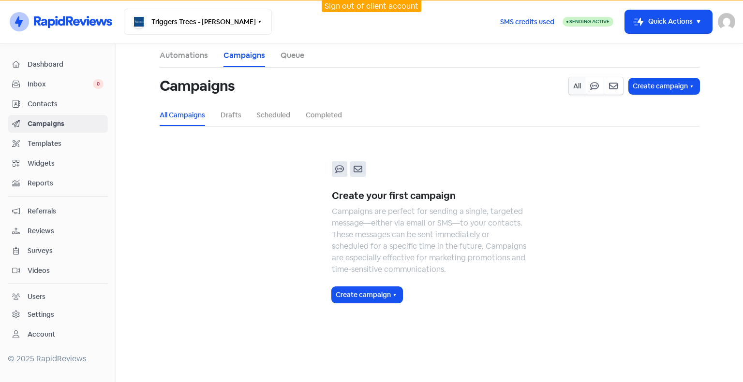
click at [269, 122] on li "Scheduled" at bounding box center [273, 115] width 33 height 22
click at [278, 118] on link "Scheduled" at bounding box center [273, 115] width 33 height 10
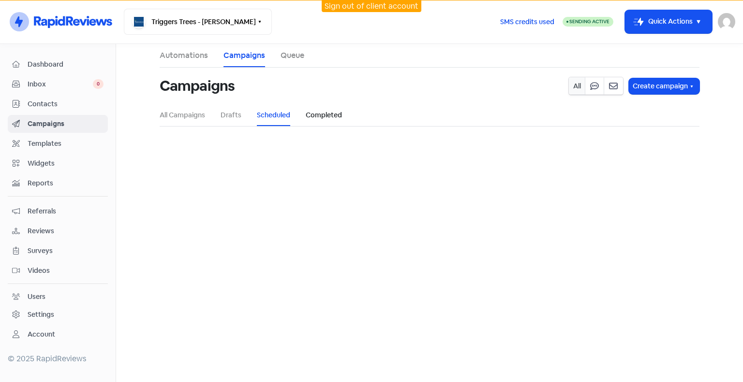
click at [328, 117] on link "Completed" at bounding box center [324, 115] width 36 height 10
click at [182, 112] on link "All Campaigns" at bounding box center [182, 115] width 45 height 10
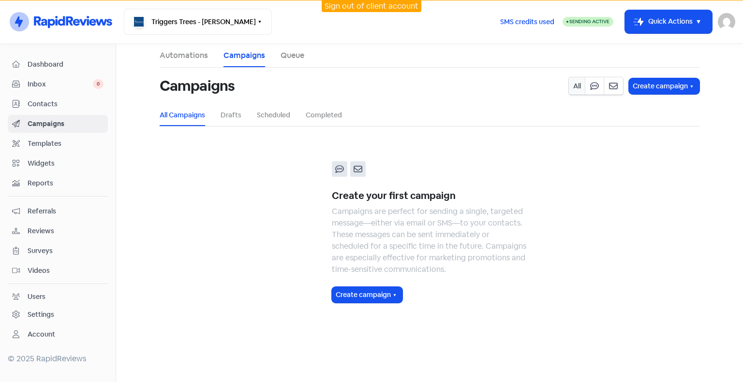
click at [194, 58] on link "Automations" at bounding box center [184, 56] width 48 height 12
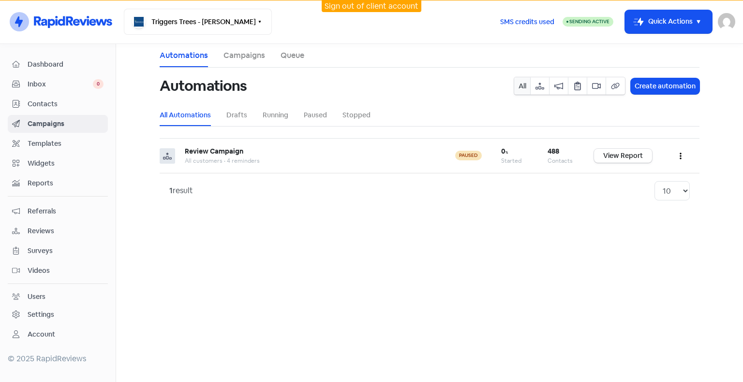
click at [36, 313] on div "Settings" at bounding box center [41, 315] width 27 height 10
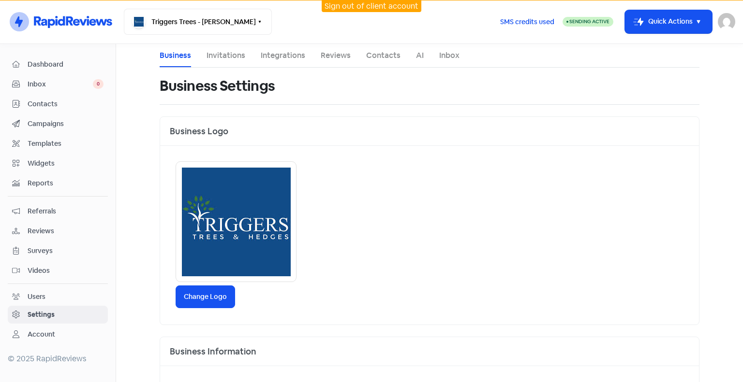
click at [367, 220] on div "Change Logo" at bounding box center [429, 235] width 539 height 179
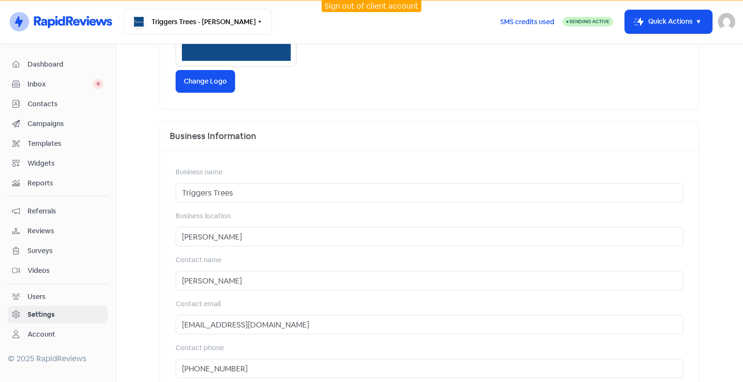
scroll to position [380, 0]
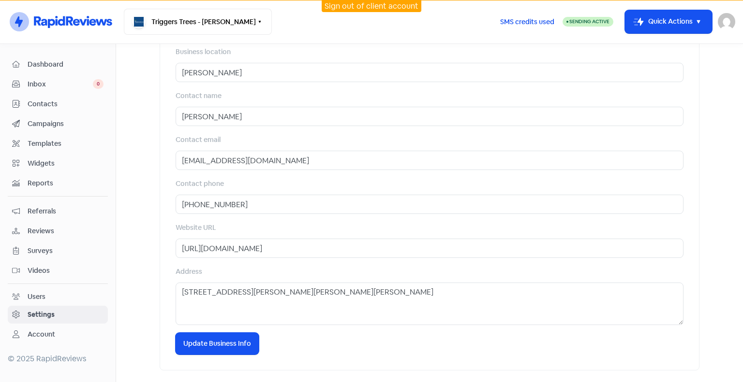
drag, startPoint x: 320, startPoint y: 228, endPoint x: 322, endPoint y: 216, distance: 12.8
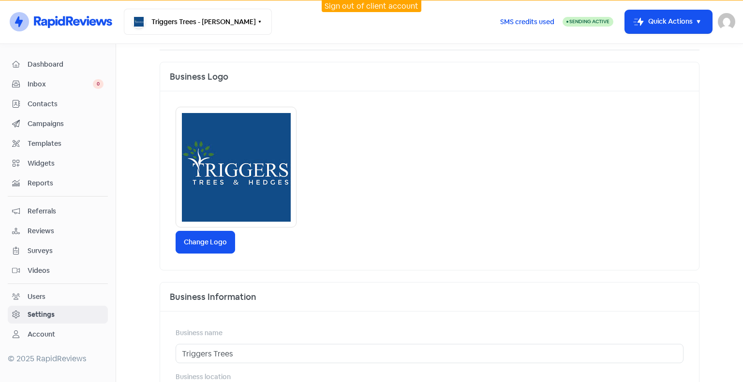
scroll to position [0, 0]
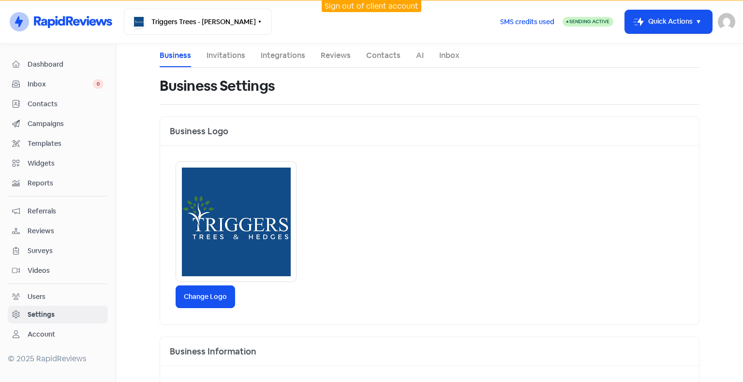
click at [220, 55] on link "Invitations" at bounding box center [225, 56] width 39 height 12
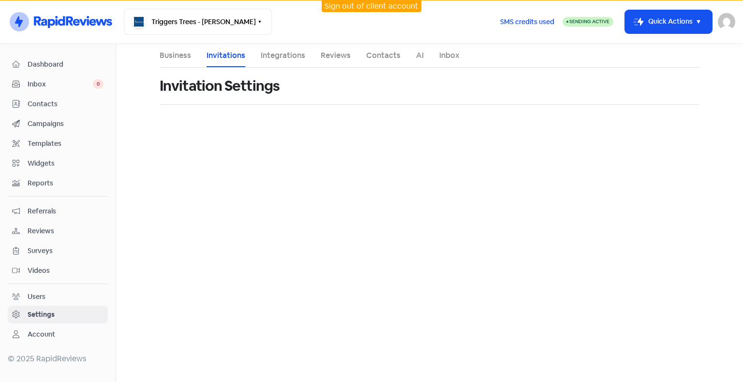
select select "Pacific/[GEOGRAPHIC_DATA]"
select select "09:00:00"
select select "17:30:00"
select select "09:00:00"
select select "17:30:00"
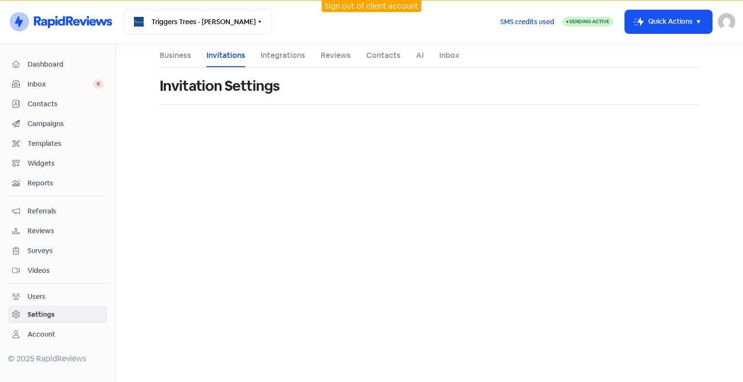
select select "09:00:00"
select select "17:30:00"
select select "09:00:00"
select select "17:30:00"
select select "09:00:00"
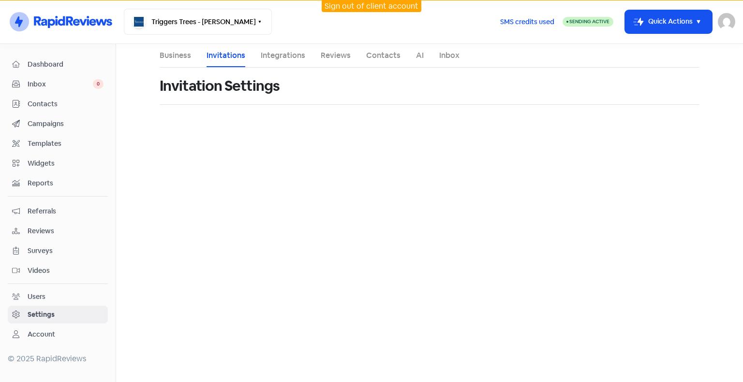
select select "17:30:00"
select select "NZ"
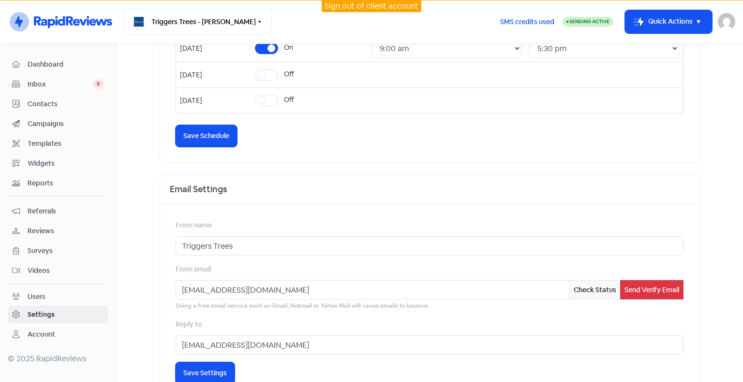
scroll to position [338, 0]
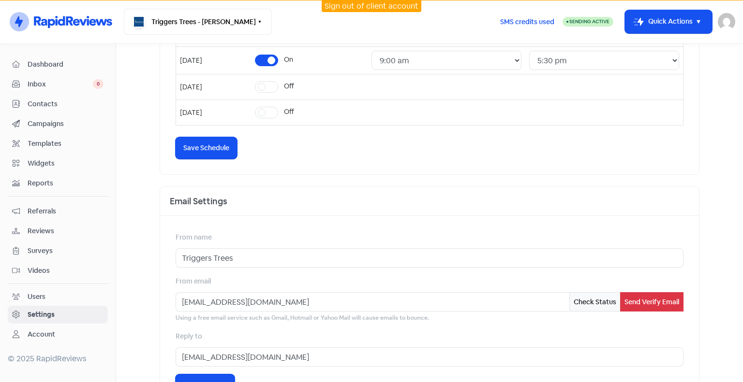
click at [514, 190] on div "Email Settings" at bounding box center [429, 201] width 539 height 29
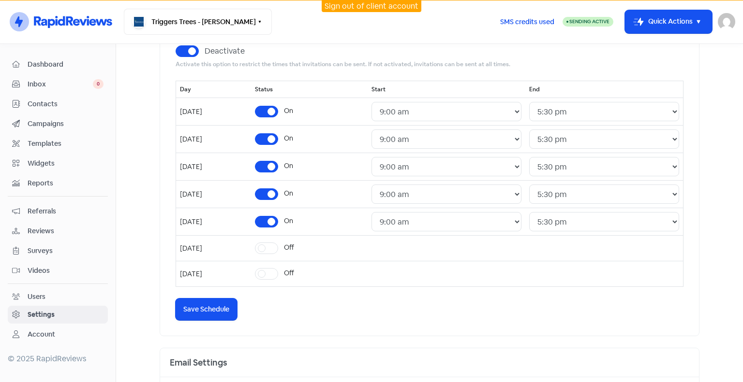
scroll to position [0, 0]
